Goal: Task Accomplishment & Management: Manage account settings

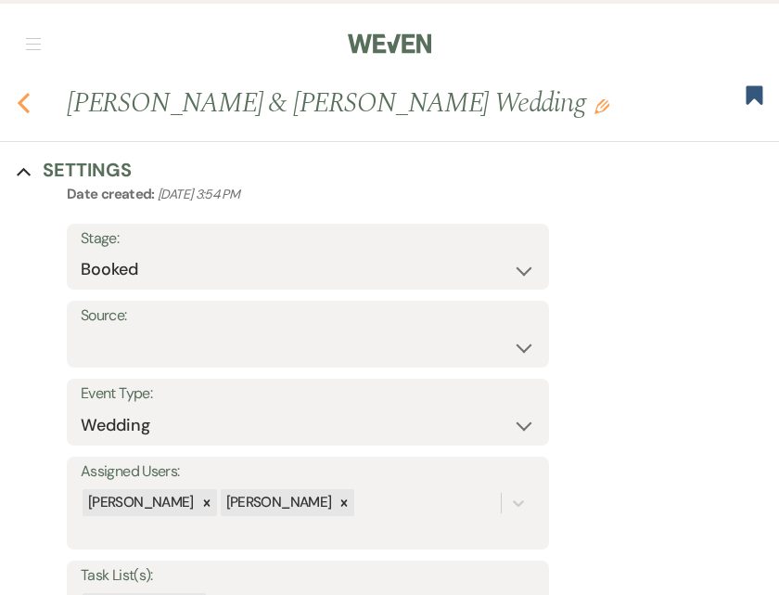
click at [21, 96] on icon "Previous" at bounding box center [24, 103] width 14 height 22
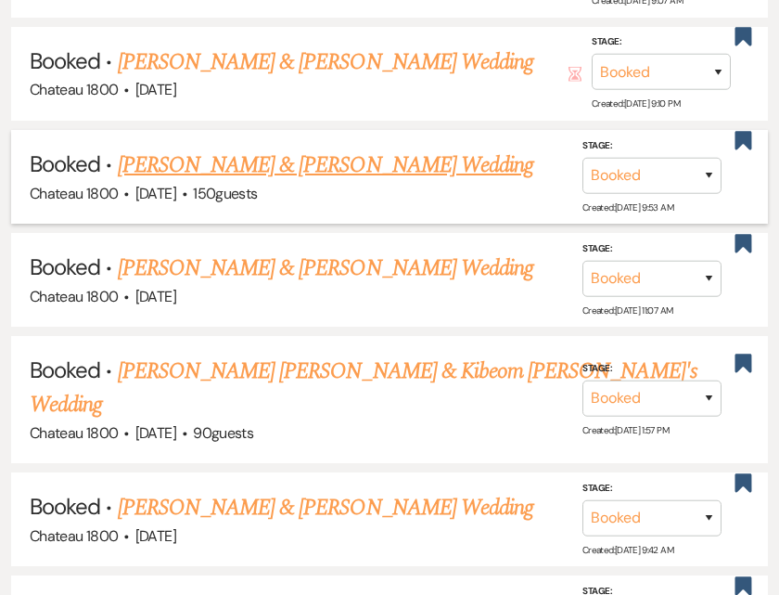
scroll to position [1878, 0]
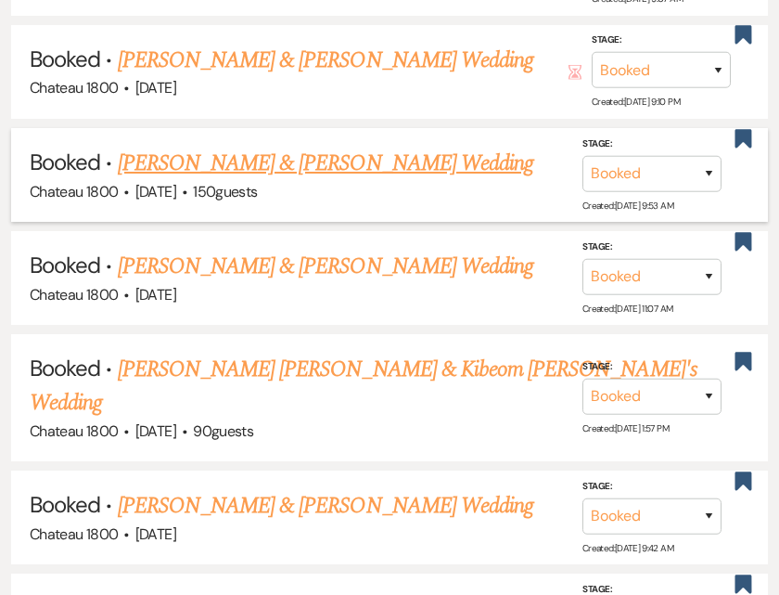
click at [256, 157] on link "[PERSON_NAME] & [PERSON_NAME] Wedding" at bounding box center [326, 163] width 416 height 33
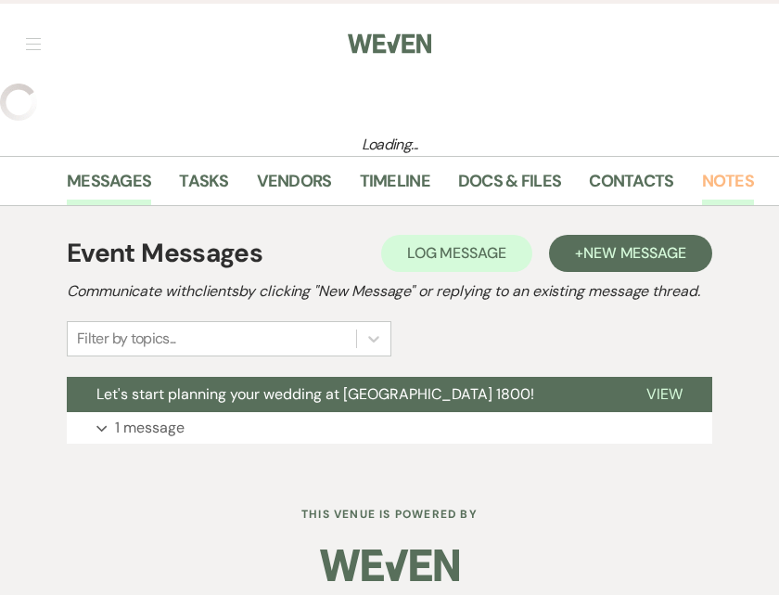
click at [714, 188] on link "Notes" at bounding box center [728, 187] width 52 height 38
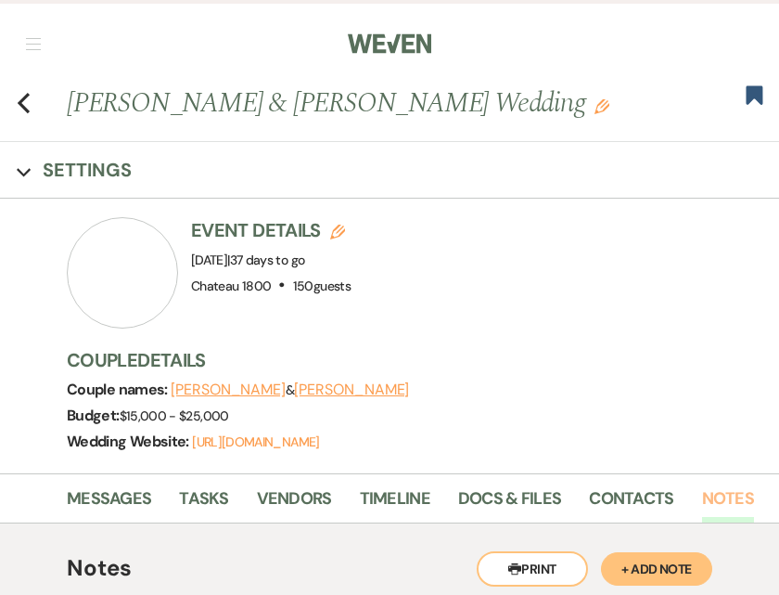
scroll to position [264, 0]
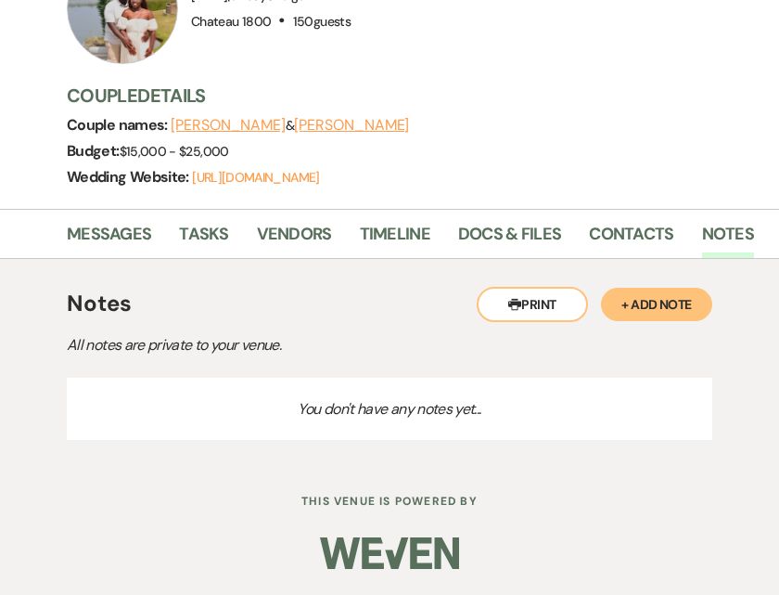
click at [661, 303] on button "+ Add Note" at bounding box center [656, 304] width 111 height 33
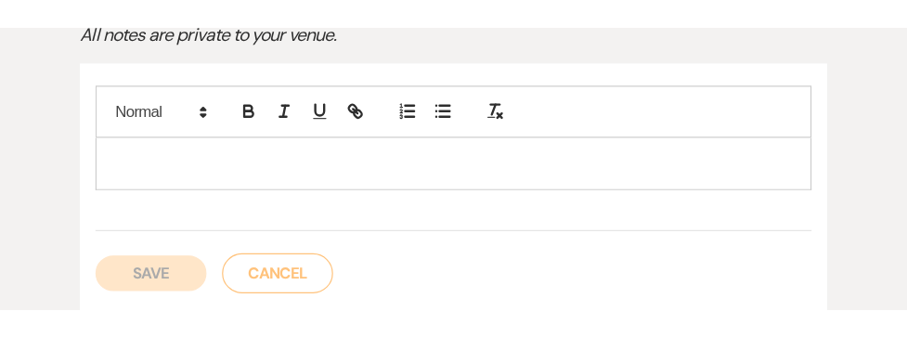
scroll to position [620, 0]
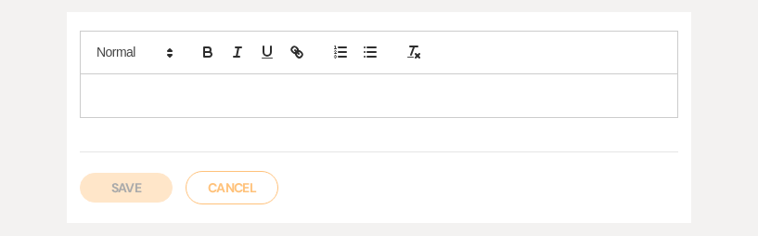
click at [291, 89] on p at bounding box center [379, 95] width 569 height 20
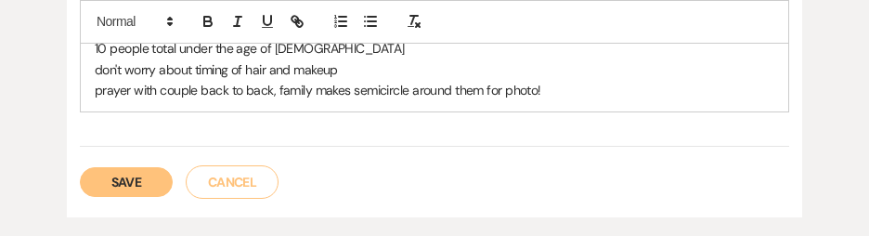
scroll to position [707, 0]
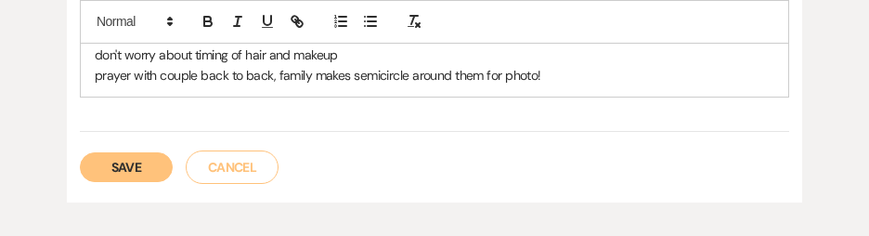
click at [548, 77] on p "prayer with couple back to back, family makes semicircle around them for photo!" at bounding box center [434, 75] width 679 height 20
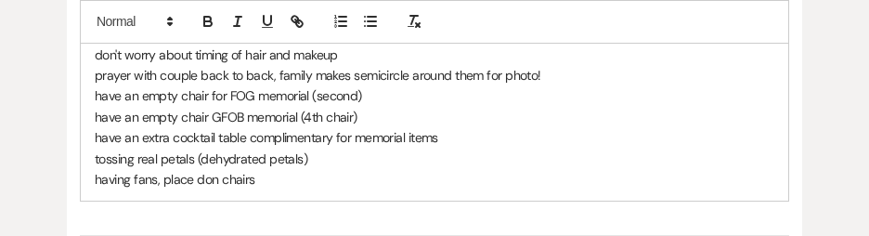
click at [201, 180] on p "having fans, place don chairs" at bounding box center [434, 179] width 679 height 20
click at [273, 183] on p "having fans, placed on chairs" at bounding box center [434, 179] width 679 height 20
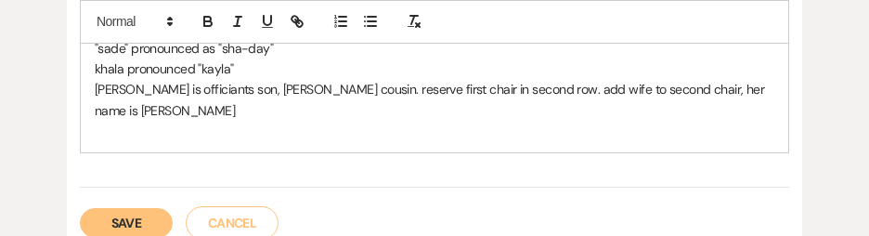
scroll to position [923, 0]
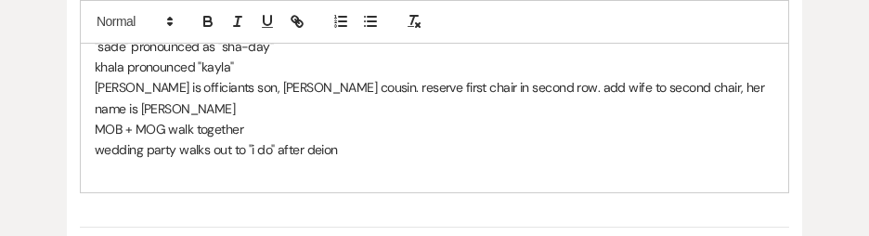
drag, startPoint x: 342, startPoint y: 146, endPoint x: 87, endPoint y: 144, distance: 255.2
click at [262, 178] on p at bounding box center [434, 171] width 679 height 20
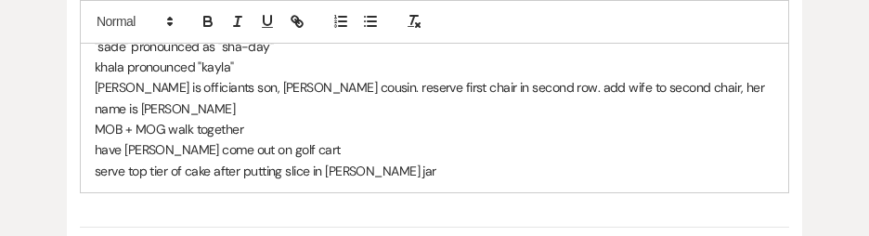
click at [405, 172] on p "serve top tier of cake after putting slice in [PERSON_NAME] jar" at bounding box center [434, 171] width 679 height 20
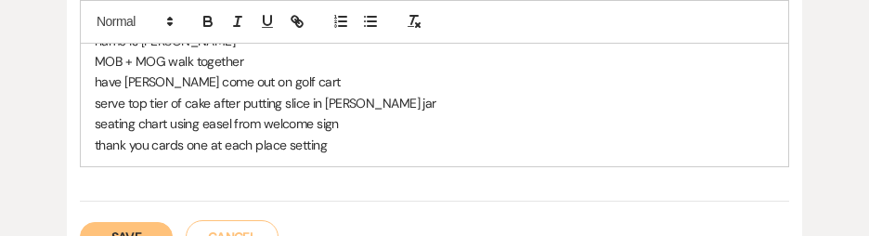
scroll to position [993, 0]
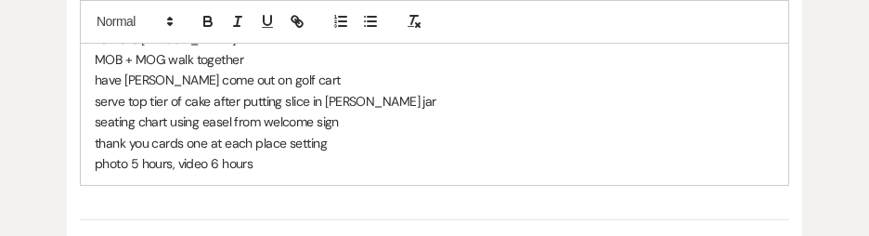
click at [292, 165] on p "photo 5 hours, video 6 hours" at bounding box center [434, 163] width 679 height 20
drag, startPoint x: 170, startPoint y: 190, endPoint x: 90, endPoint y: 186, distance: 79.9
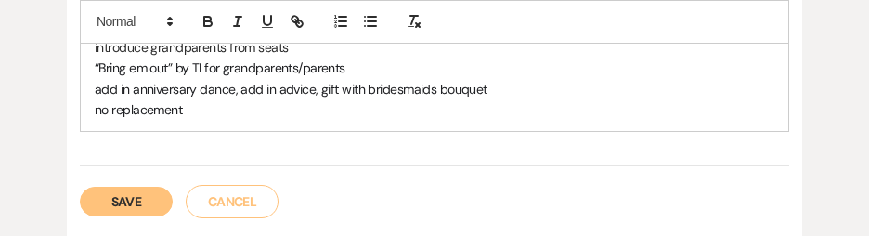
scroll to position [1158, 0]
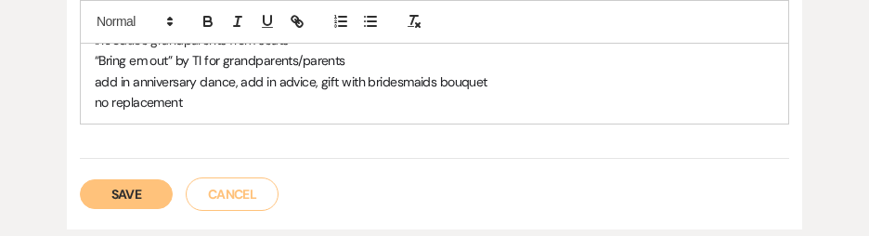
click at [122, 200] on button "Save" at bounding box center [126, 194] width 93 height 30
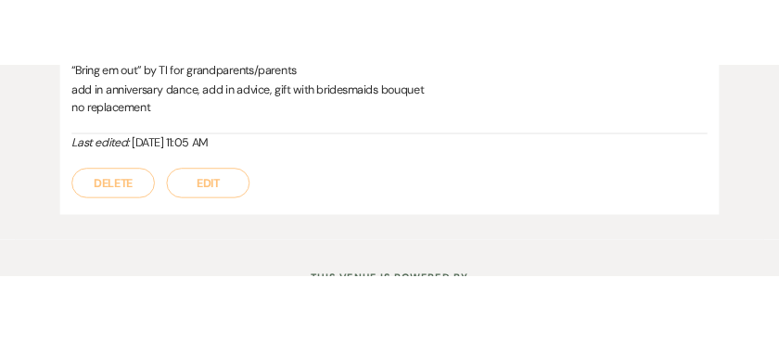
scroll to position [1144, 0]
